Goal: Task Accomplishment & Management: Use online tool/utility

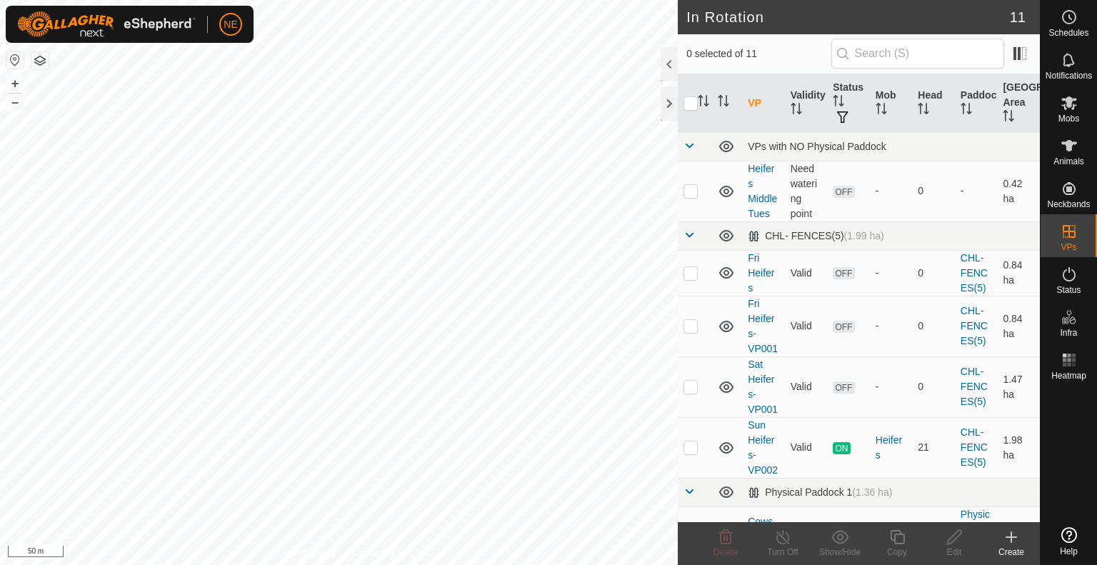
checkbox input "true"
click at [894, 541] on icon at bounding box center [897, 537] width 14 height 14
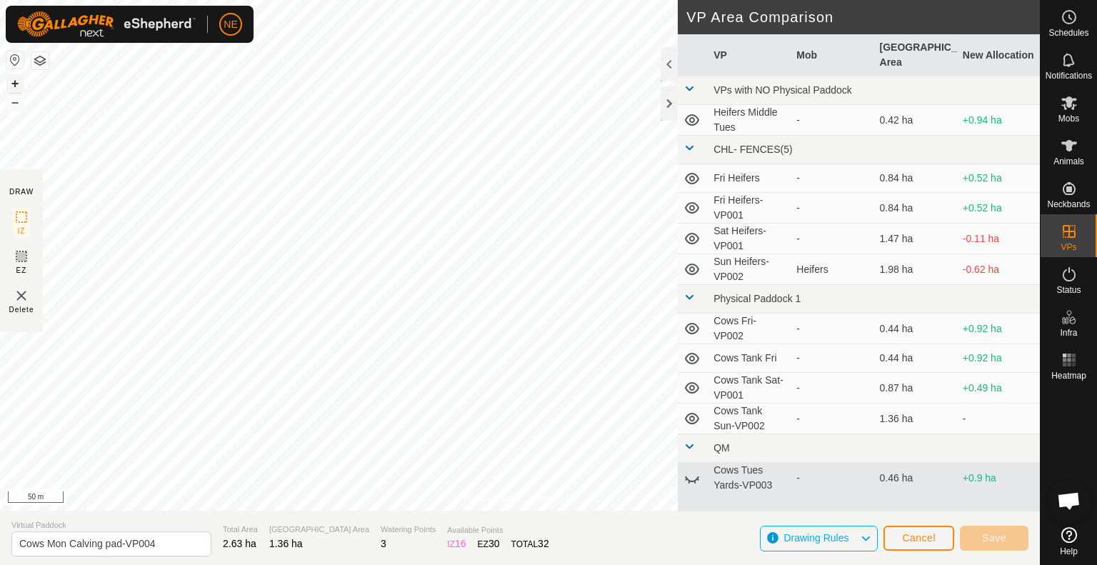
click at [14, 84] on button "+" at bounding box center [14, 83] width 17 height 17
click at [14, 80] on button "+" at bounding box center [14, 83] width 17 height 17
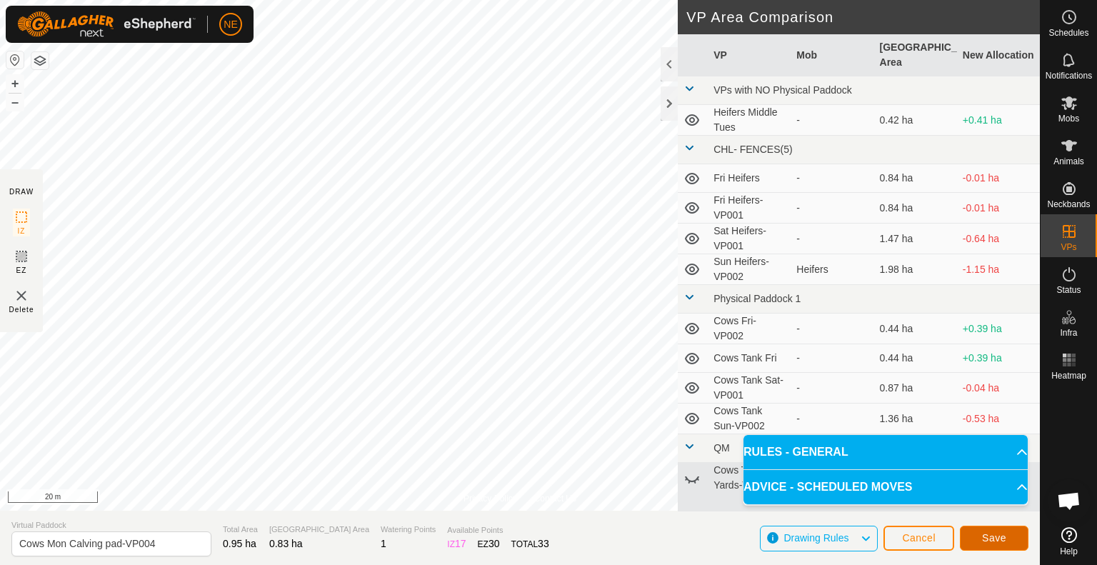
click at [981, 531] on button "Save" at bounding box center [994, 538] width 69 height 25
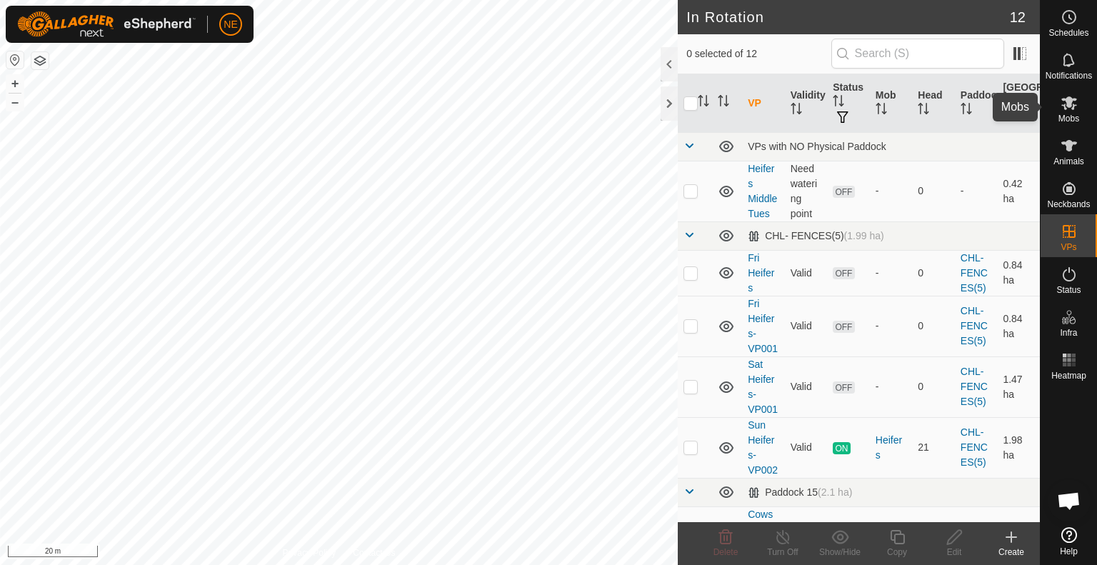
click at [1070, 119] on span "Mobs" at bounding box center [1068, 118] width 21 height 9
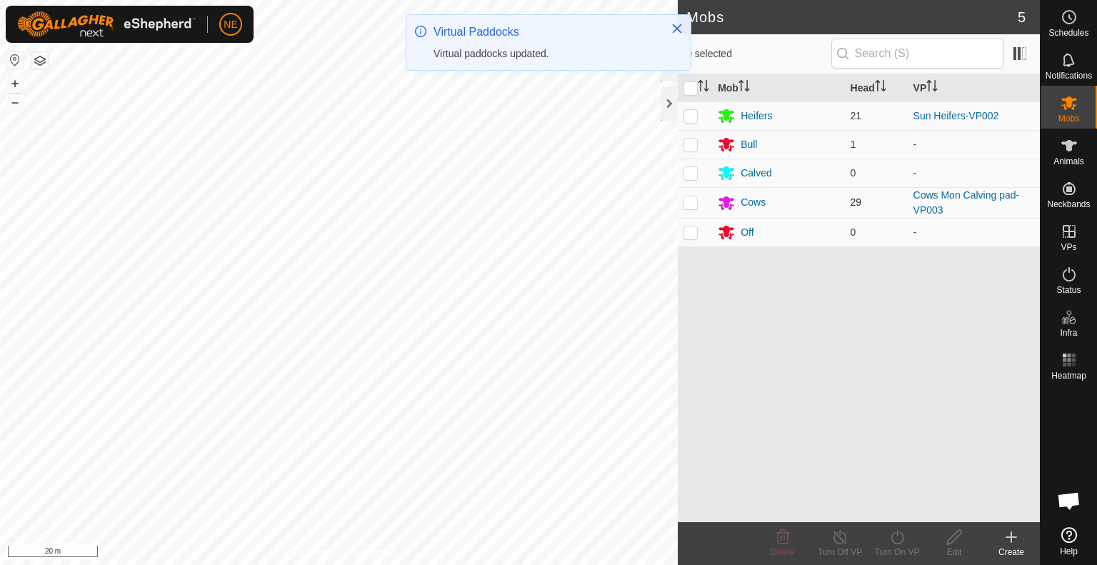
click at [691, 206] on p-checkbox at bounding box center [690, 201] width 14 height 11
checkbox input "true"
click at [895, 538] on icon at bounding box center [897, 536] width 18 height 17
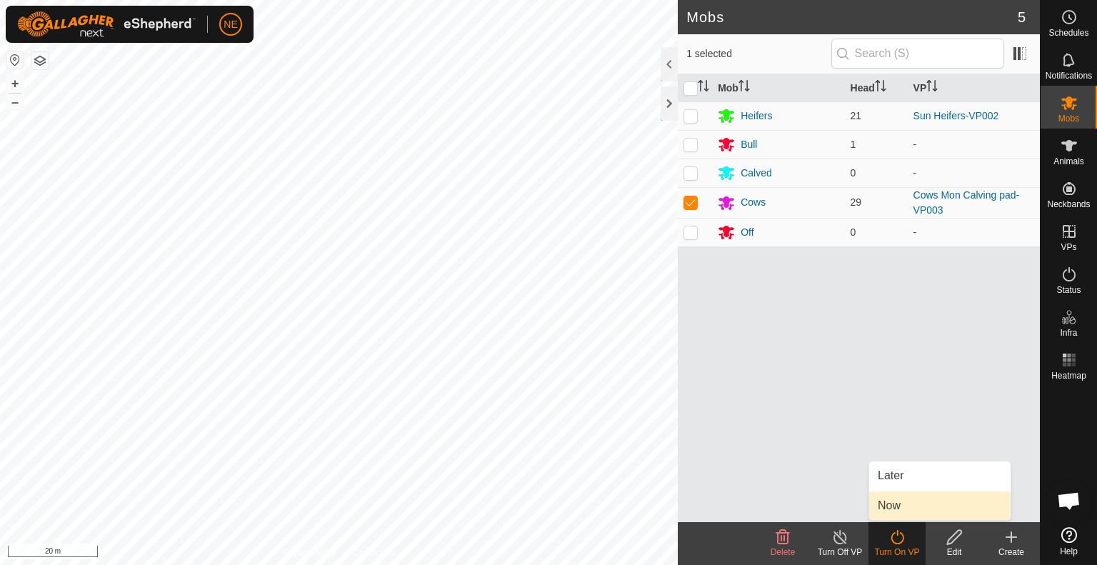
click at [893, 511] on link "Now" at bounding box center [939, 505] width 141 height 29
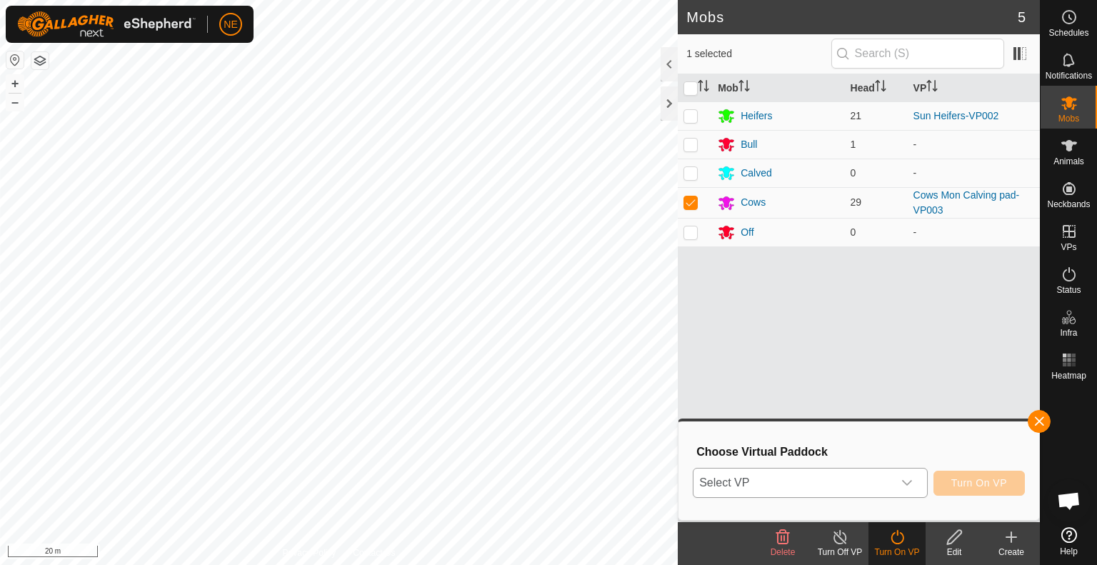
click at [911, 478] on icon "dropdown trigger" at bounding box center [906, 482] width 11 height 11
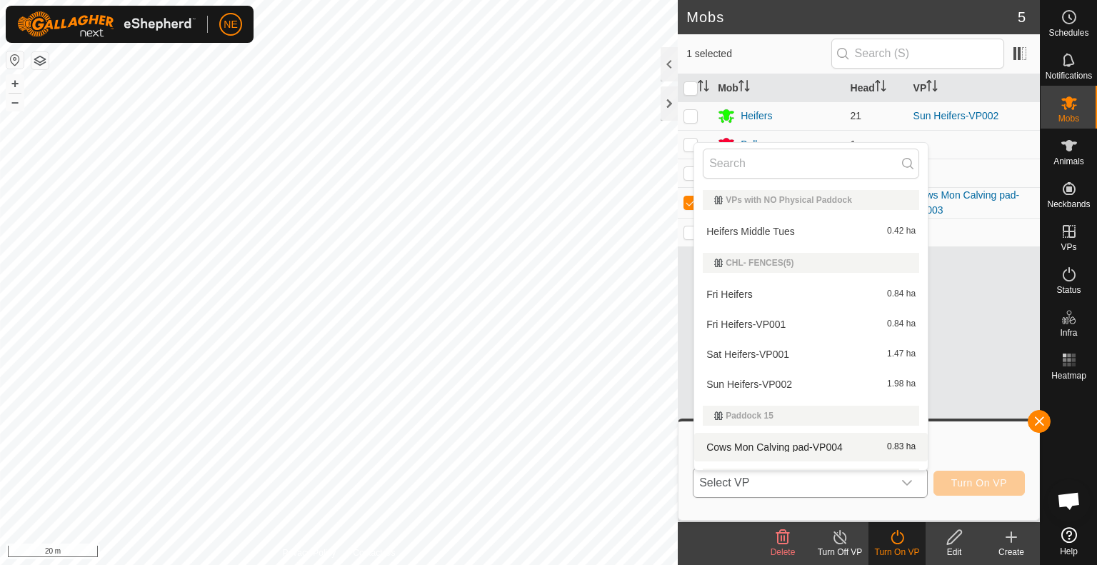
scroll to position [29, 0]
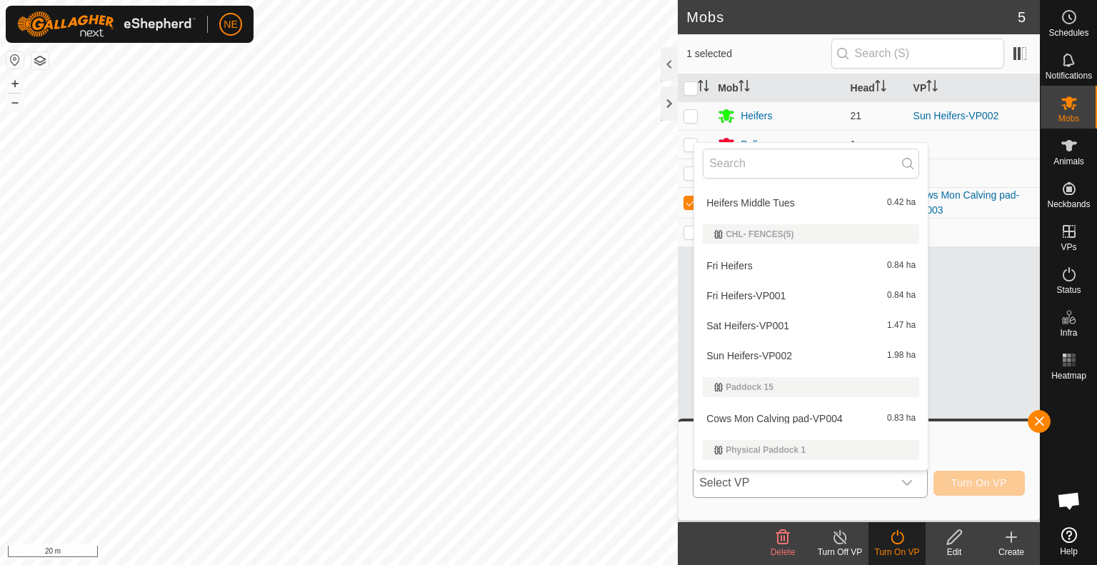
click at [803, 412] on li "Cows Mon Calving pad-VP004 0.83 ha" at bounding box center [811, 418] width 234 height 29
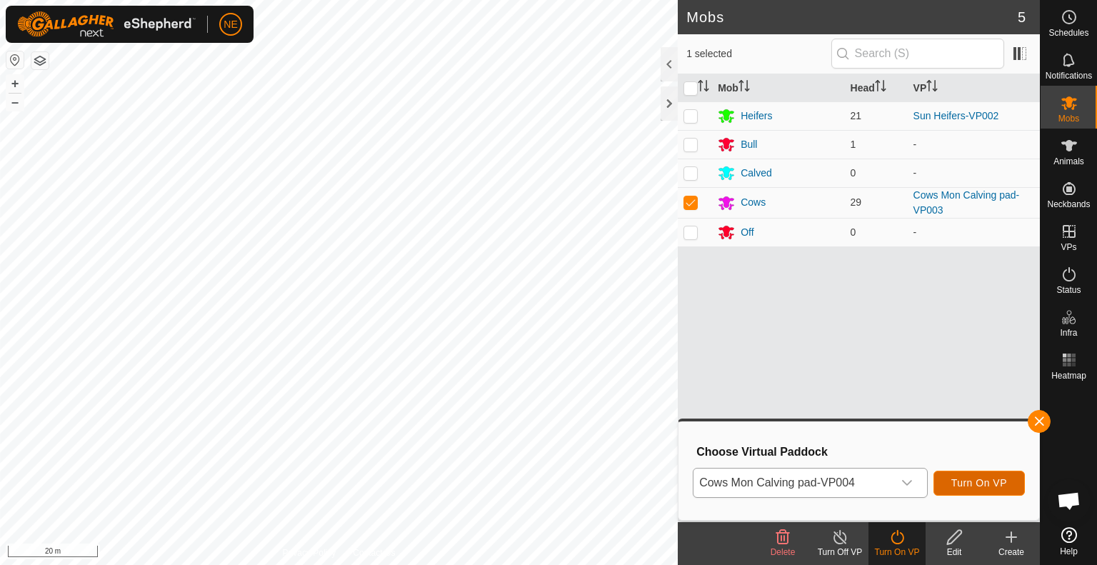
click at [974, 478] on span "Turn On VP" at bounding box center [979, 482] width 56 height 11
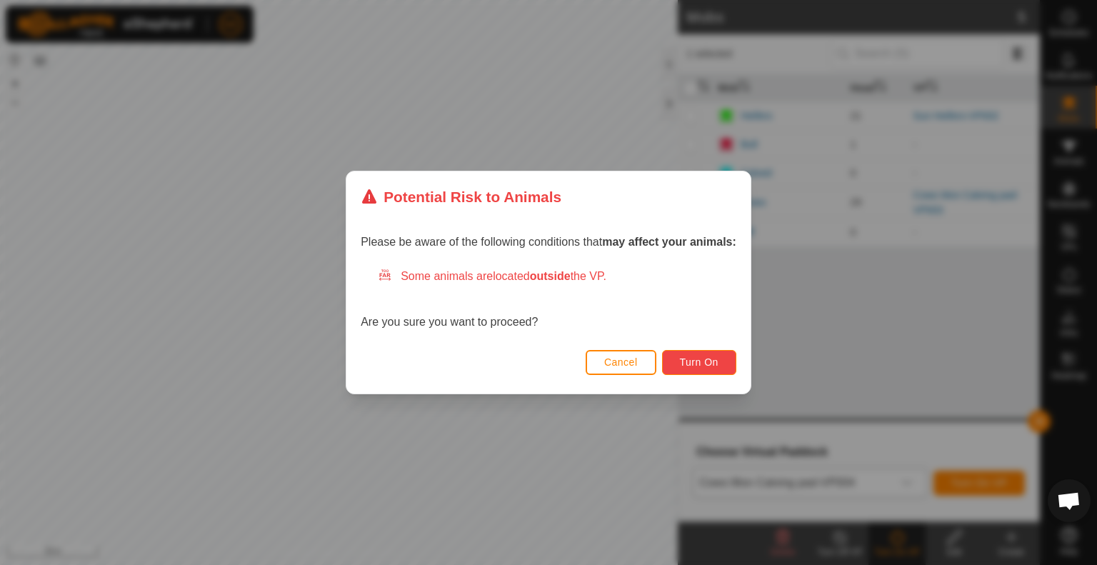
click at [703, 362] on span "Turn On" at bounding box center [699, 361] width 39 height 11
